Goal: Communication & Community: Connect with others

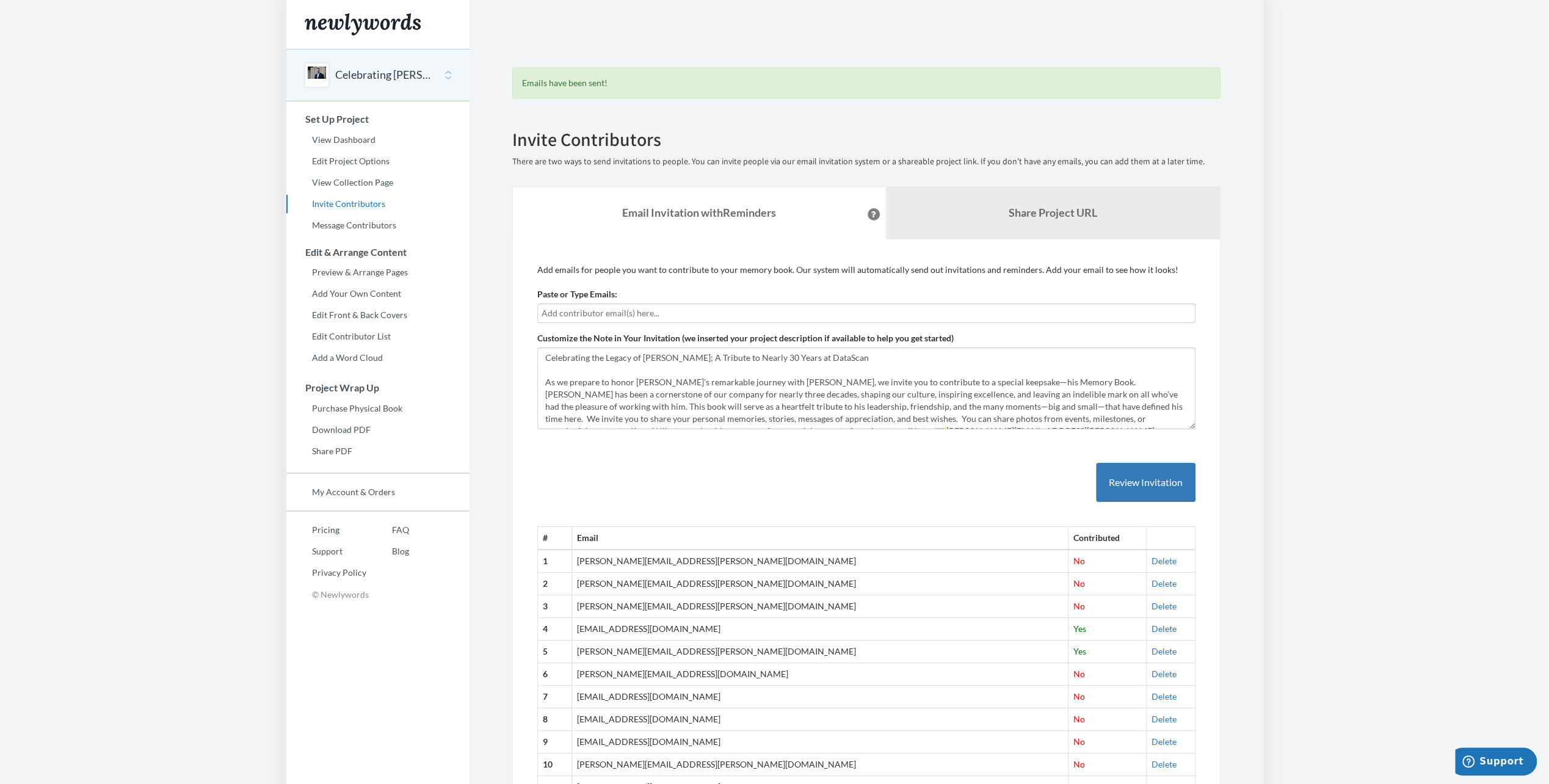
click at [570, 307] on input "text" at bounding box center [866, 314] width 649 height 13
type input "r"
type input "Rachele.matijasich@gmail.com"
click at [1113, 488] on button "Review Invitation" at bounding box center [1145, 482] width 99 height 39
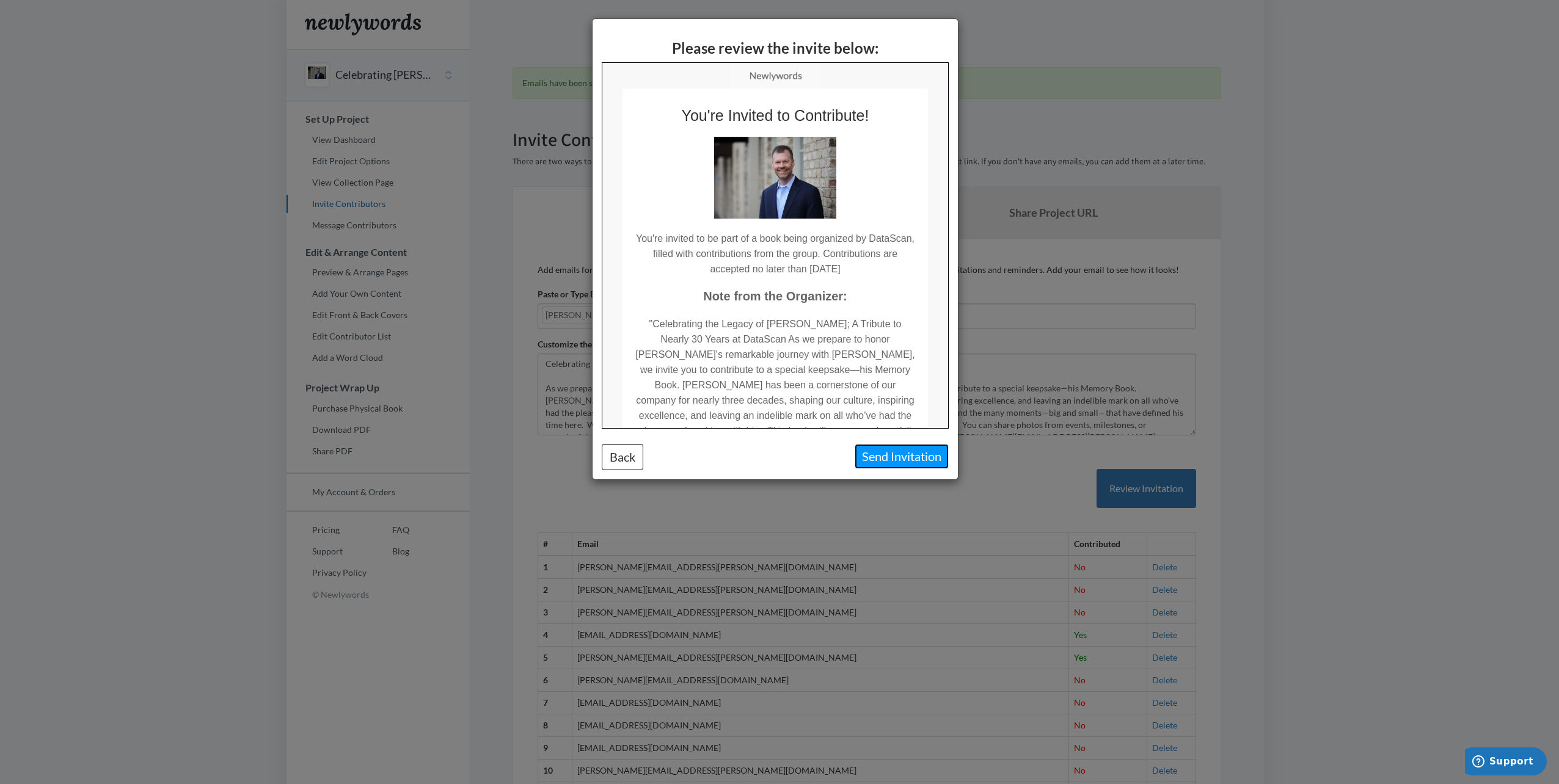
click at [907, 463] on button "Send Invitation" at bounding box center [902, 456] width 94 height 25
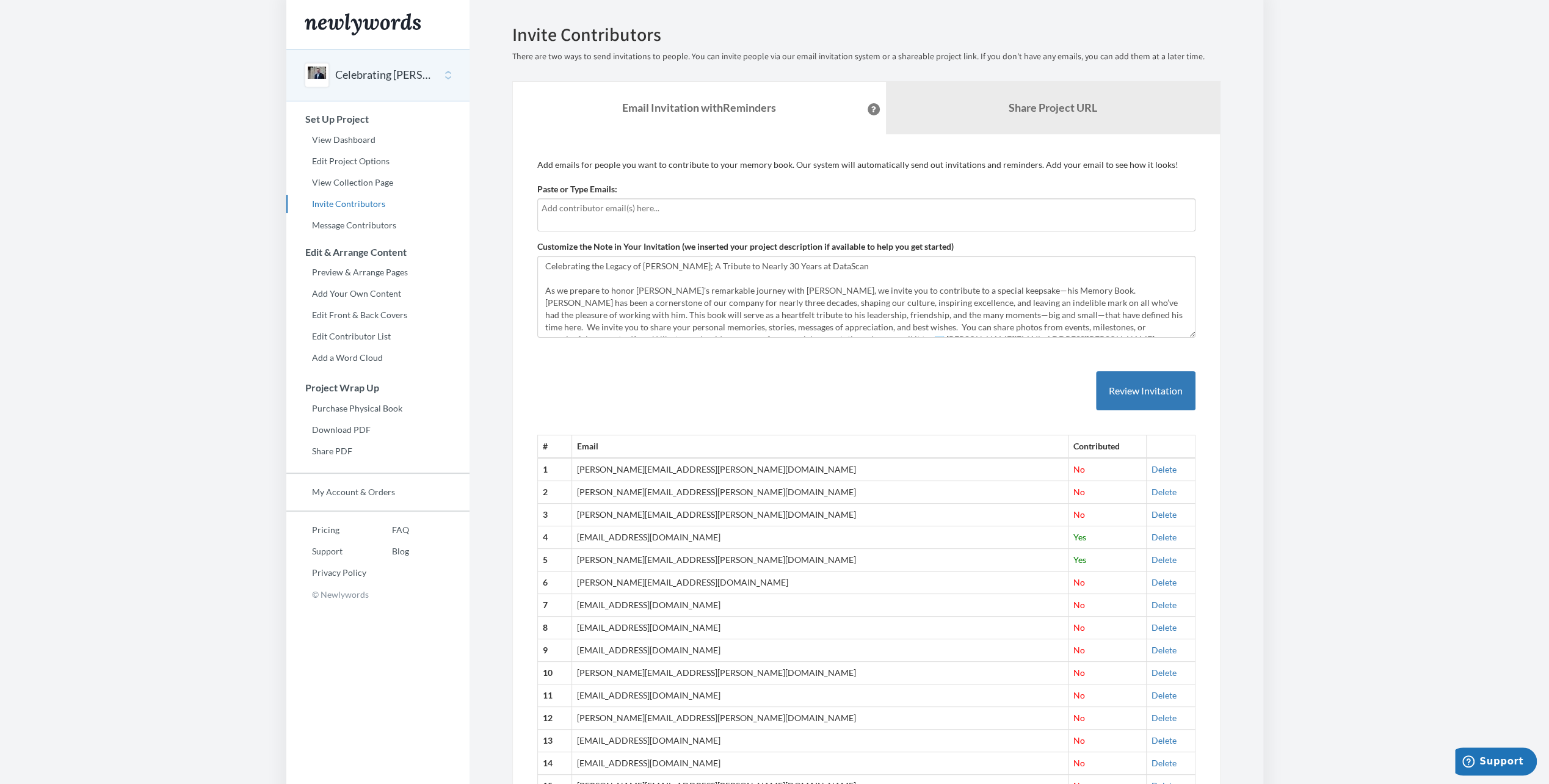
click at [624, 209] on input "text" at bounding box center [866, 208] width 649 height 13
